Goal: Information Seeking & Learning: Learn about a topic

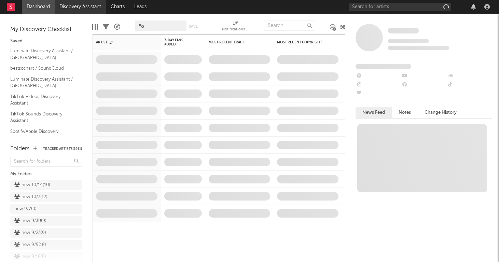
click at [74, 5] on link "Discovery Assistant" at bounding box center [80, 7] width 51 height 14
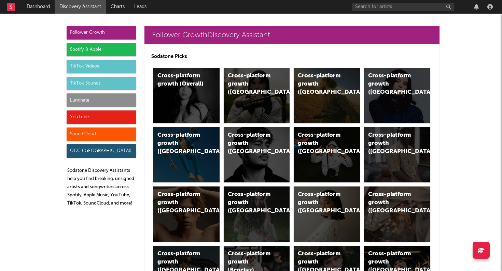
click at [92, 99] on div "Luminate" at bounding box center [102, 101] width 70 height 14
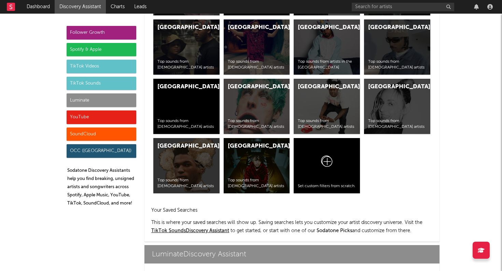
scroll to position [3029, 0]
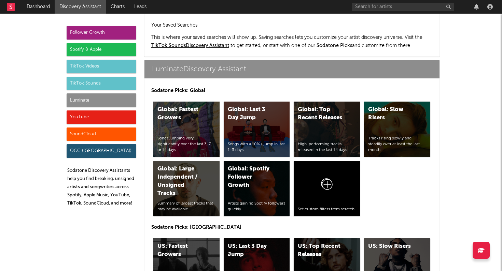
click at [327, 239] on div "US: Top Recent Releases High-performing tracks released in the last 14 days." at bounding box center [326, 266] width 66 height 55
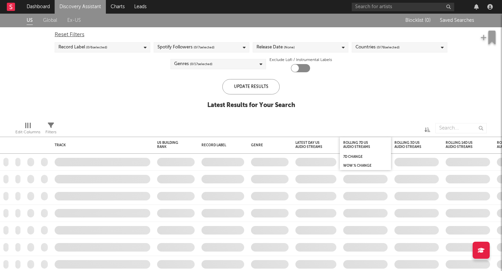
checkbox input "true"
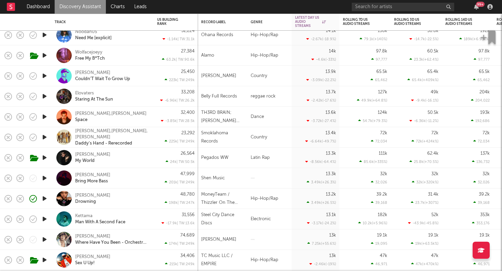
click at [44, 178] on icon "button" at bounding box center [44, 178] width 7 height 9
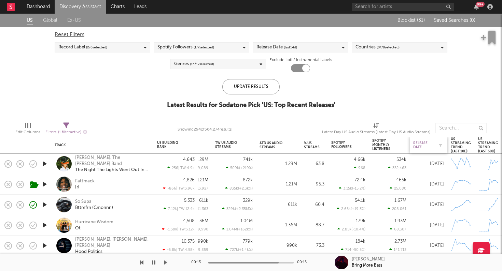
click at [419, 145] on div "Release Date" at bounding box center [423, 145] width 20 height 8
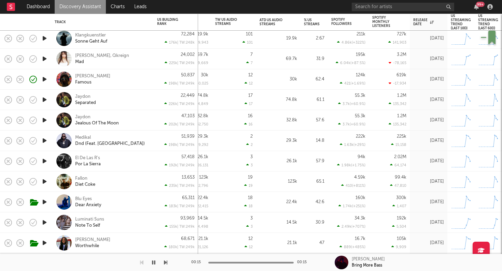
click at [43, 201] on icon "button" at bounding box center [44, 202] width 7 height 9
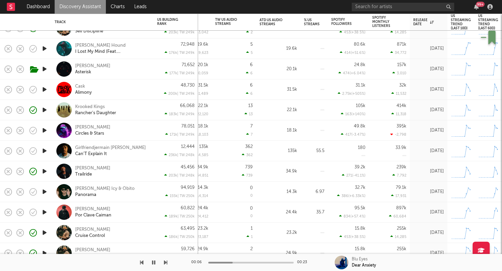
click at [44, 130] on icon "button" at bounding box center [44, 130] width 7 height 9
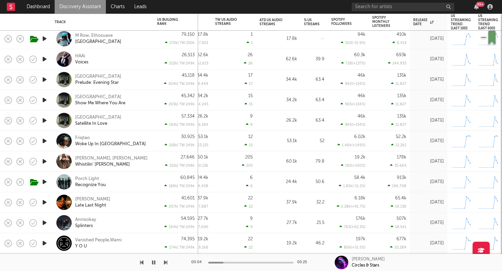
click at [44, 140] on icon "button" at bounding box center [44, 141] width 7 height 9
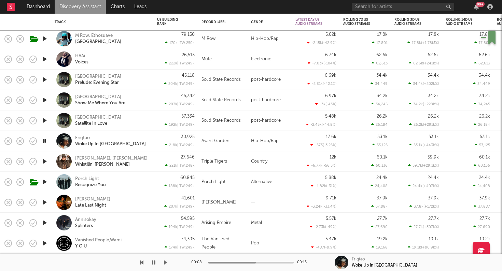
click at [256, 261] on div at bounding box center [250, 263] width 85 height 2
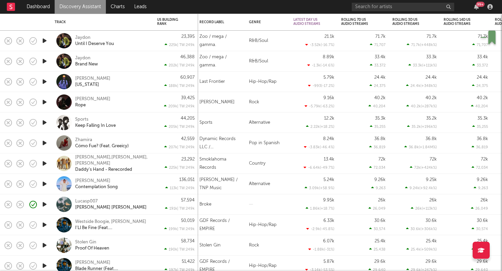
click at [46, 203] on icon "button" at bounding box center [44, 204] width 7 height 9
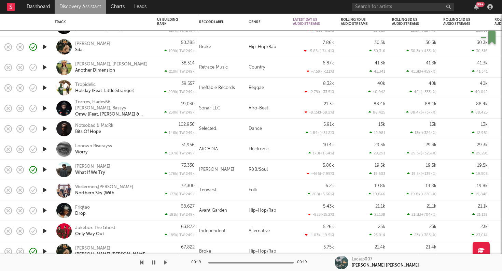
click at [43, 211] on icon "button" at bounding box center [44, 210] width 7 height 9
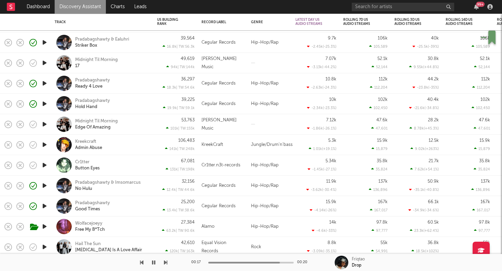
click at [69, 3] on link "Discovery Assistant" at bounding box center [80, 7] width 51 height 14
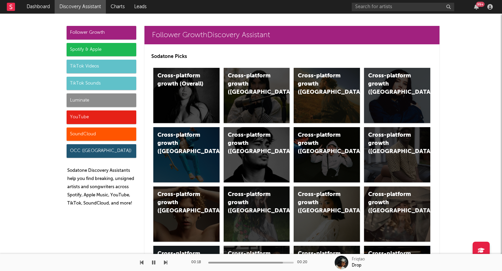
click at [82, 103] on div "Luminate" at bounding box center [102, 101] width 70 height 14
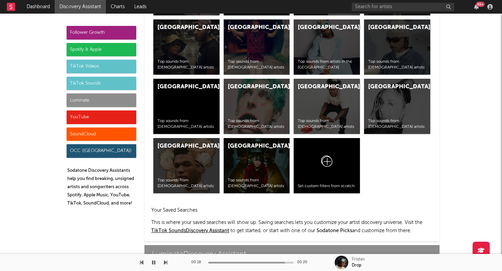
scroll to position [3029, 0]
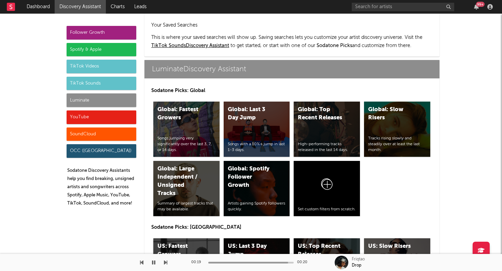
click at [188, 243] on div "US: Fastest Growers" at bounding box center [180, 251] width 46 height 16
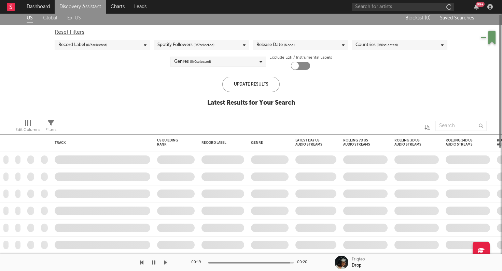
checkbox input "true"
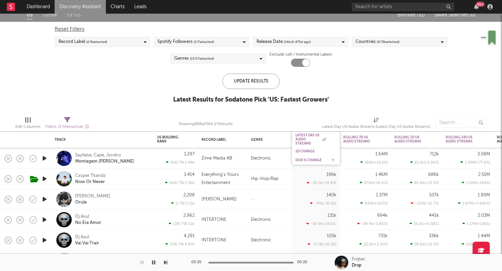
click at [304, 161] on div "DoD % Change" at bounding box center [310, 160] width 31 height 4
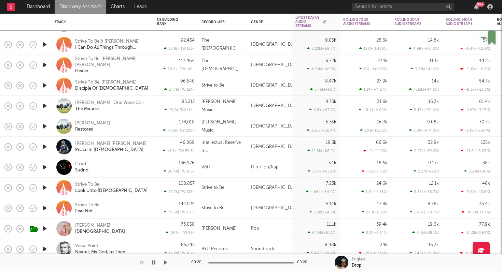
click at [44, 165] on icon "button" at bounding box center [44, 167] width 7 height 9
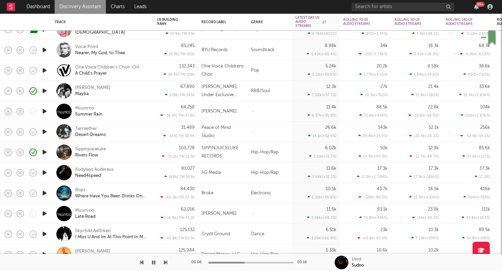
click at [45, 174] on icon "button" at bounding box center [44, 173] width 7 height 9
click at [136, 167] on div "Kodylayt Audereus Need4speed" at bounding box center [111, 173] width 73 height 12
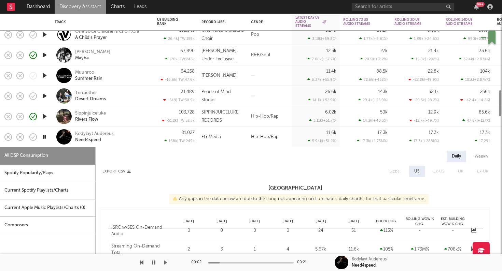
select select "1w"
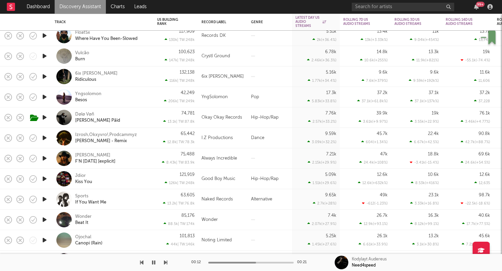
click at [41, 117] on div at bounding box center [45, 117] width 14 height 20
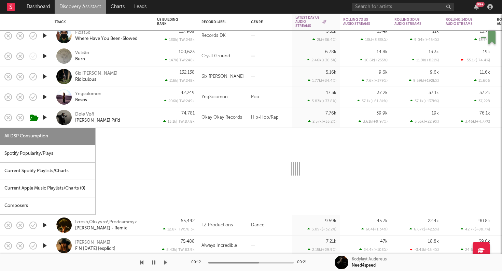
click at [42, 116] on icon "button" at bounding box center [44, 117] width 7 height 9
select select "6m"
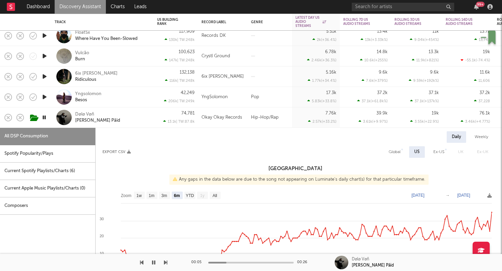
click at [44, 75] on icon "button" at bounding box center [44, 76] width 7 height 9
click at [136, 75] on div "6ix [PERSON_NAME] Ridiculous" at bounding box center [111, 77] width 73 height 12
select select "6m"
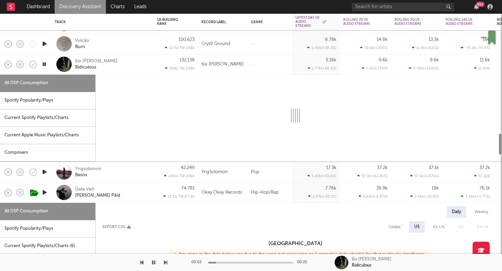
select select "6m"
select select "1w"
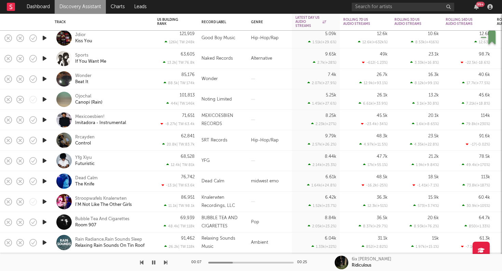
click at [42, 160] on icon "button" at bounding box center [44, 161] width 7 height 9
click at [129, 164] on div "Yfg Xiyu Futuristic" at bounding box center [111, 161] width 73 height 12
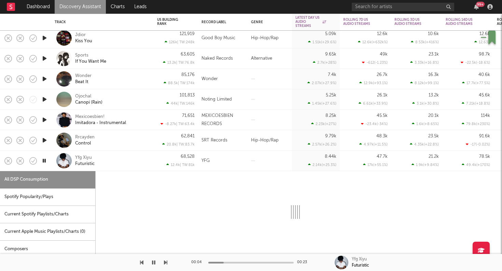
select select "1w"
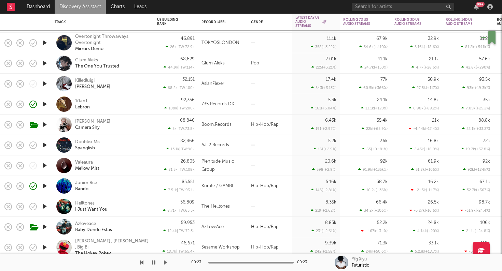
click at [43, 105] on icon "button" at bounding box center [44, 104] width 7 height 9
click at [124, 102] on div "1i1an1 Lebron" at bounding box center [111, 104] width 73 height 12
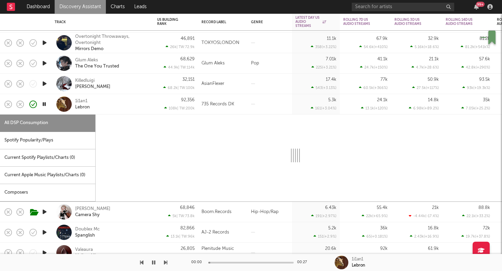
select select "1w"
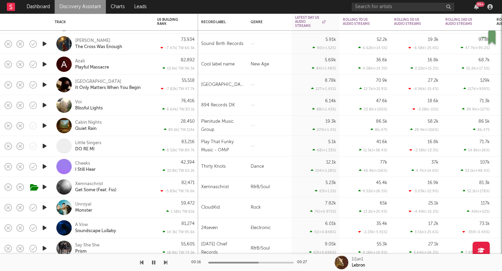
click at [152, 182] on div "Xemnaschrist Get Some (Feat. Fss)" at bounding box center [102, 187] width 102 height 20
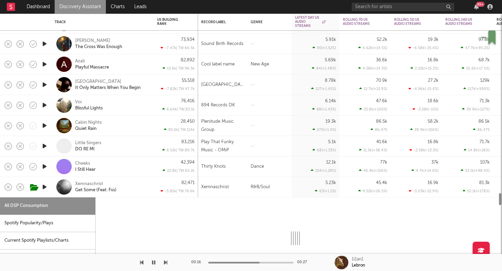
select select "1w"
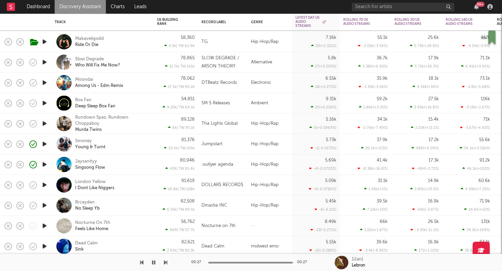
click at [140, 141] on div "Smoney Young & Turnt" at bounding box center [111, 144] width 73 height 12
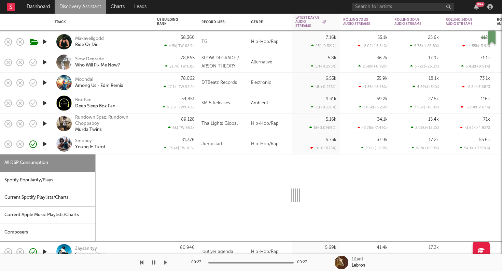
select select "1w"
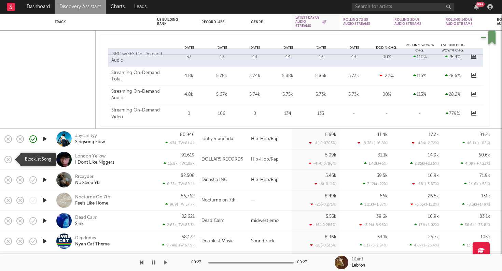
click at [9, 159] on rect "button" at bounding box center [8, 159] width 3 height 3
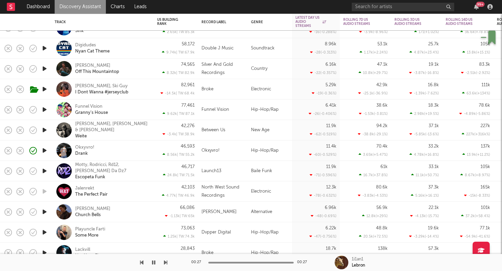
click at [44, 154] on icon "button" at bounding box center [44, 150] width 7 height 9
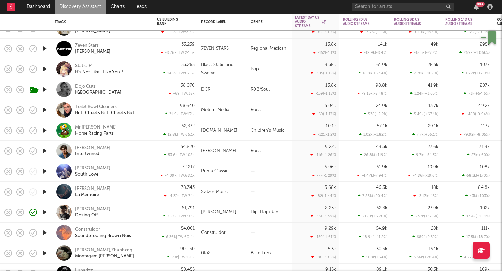
click at [132, 212] on div "[PERSON_NAME] Dozing Off" at bounding box center [111, 212] width 73 height 12
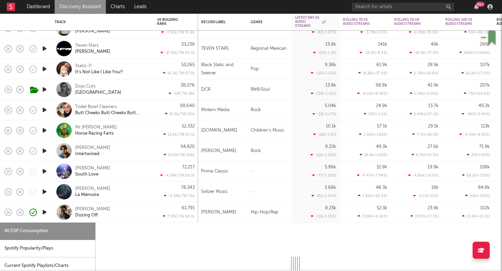
select select "1w"
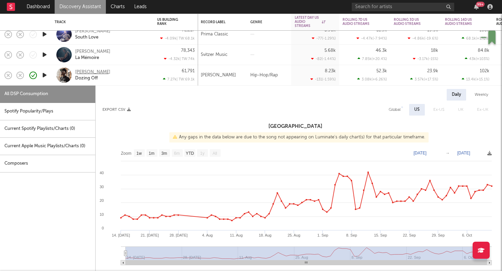
click at [85, 69] on div "[PERSON_NAME]" at bounding box center [92, 72] width 35 height 6
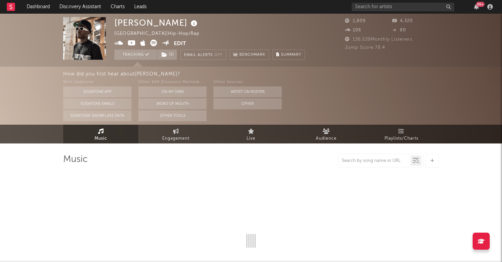
select select "6m"
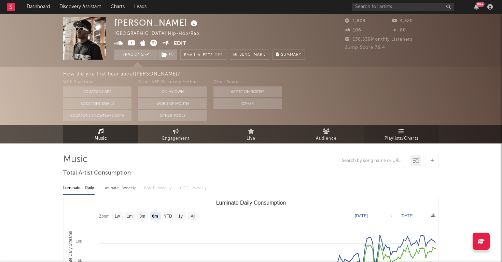
click at [394, 138] on span "Playlists/Charts" at bounding box center [401, 138] width 34 height 8
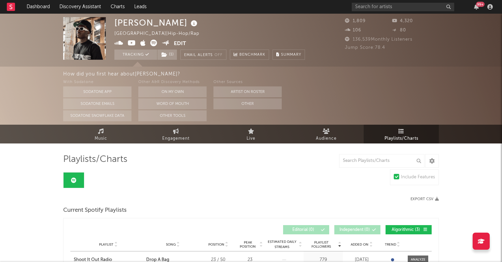
click at [130, 43] on icon at bounding box center [132, 43] width 8 height 7
